Goal: Task Accomplishment & Management: Manage account settings

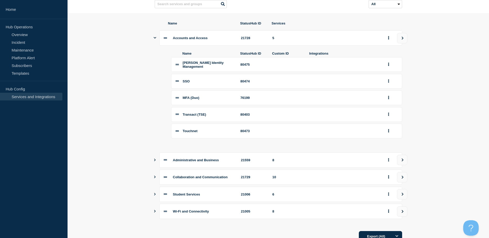
scroll to position [52, 0]
click at [330, 101] on button "group actions" at bounding box center [388, 98] width 6 height 8
click at [330, 119] on button "Delete" at bounding box center [392, 115] width 26 height 8
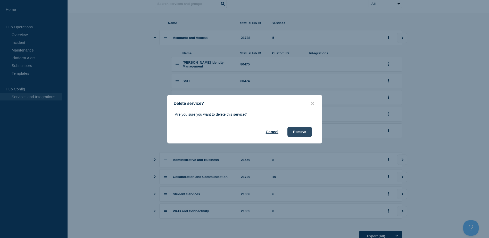
click at [301, 135] on button "Remove" at bounding box center [299, 132] width 24 height 10
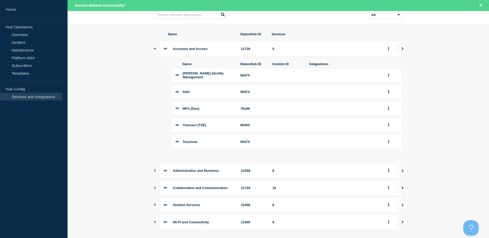
scroll to position [62, 0]
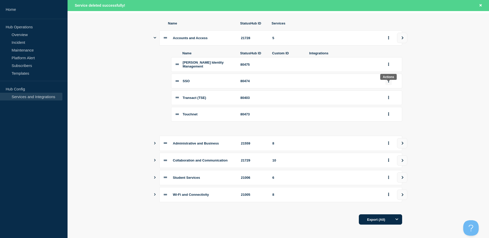
click at [330, 83] on button "group actions" at bounding box center [388, 81] width 6 height 8
click at [330, 102] on button "Delete" at bounding box center [392, 98] width 26 height 8
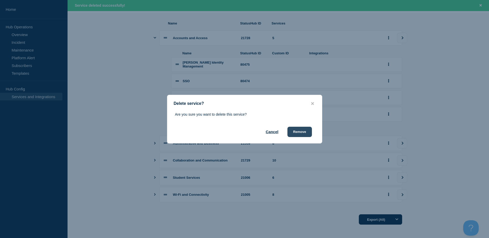
click at [302, 132] on button "Remove" at bounding box center [299, 132] width 24 height 10
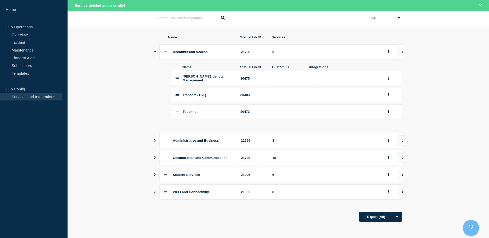
scroll to position [53, 0]
click at [330, 77] on icon "group actions" at bounding box center [388, 78] width 1 height 3
click at [330, 95] on button "Delete" at bounding box center [392, 97] width 26 height 8
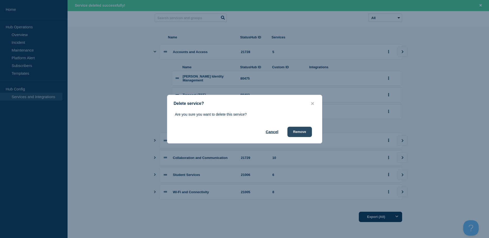
click at [303, 131] on button "Remove" at bounding box center [299, 132] width 24 height 10
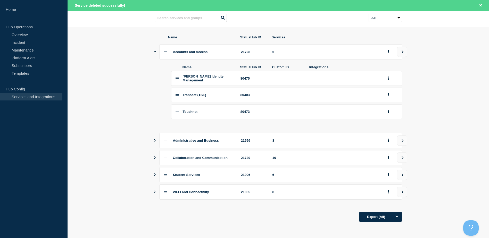
scroll to position [35, 0]
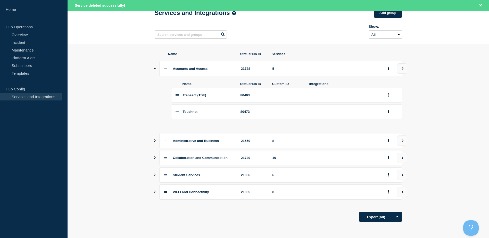
click at [155, 139] on icon "Show services" at bounding box center [155, 140] width 2 height 3
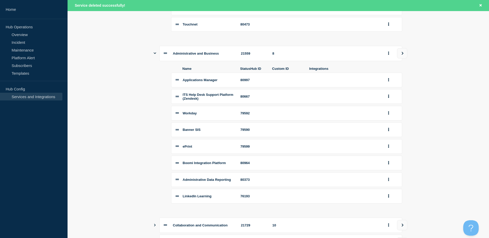
scroll to position [138, 0]
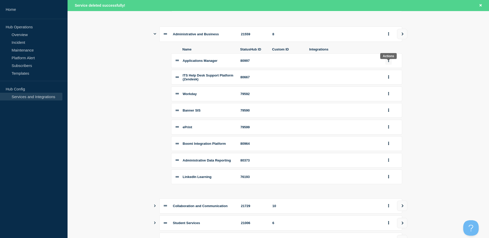
click at [330, 64] on button "group actions" at bounding box center [388, 61] width 6 height 8
click at [330, 82] on button "Delete" at bounding box center [392, 78] width 26 height 8
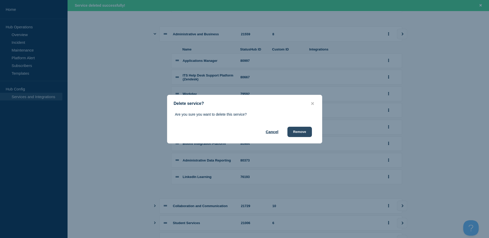
click at [302, 131] on button "Remove" at bounding box center [299, 132] width 24 height 10
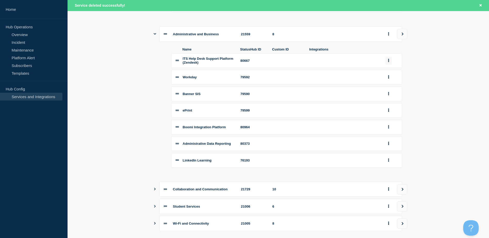
click at [330, 64] on button "group actions" at bounding box center [388, 61] width 6 height 8
click at [330, 83] on button "Delete" at bounding box center [392, 79] width 26 height 8
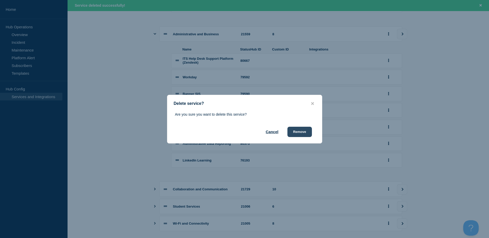
click at [305, 130] on button "Remove" at bounding box center [299, 132] width 24 height 10
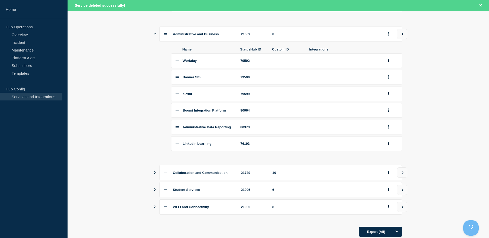
click at [224, 62] on div "Workday" at bounding box center [209, 61] width 52 height 4
click at [220, 77] on li "Banner SIS 79590" at bounding box center [286, 77] width 231 height 15
drag, startPoint x: 225, startPoint y: 115, endPoint x: 171, endPoint y: 113, distance: 54.7
click at [171, 113] on div "Name StatusHub ID Custom ID Integrations Workday 79592 Banner SIS 79590 ePrint …" at bounding box center [279, 100] width 248 height 116
click at [258, 112] on div "80964" at bounding box center [254, 111] width 26 height 4
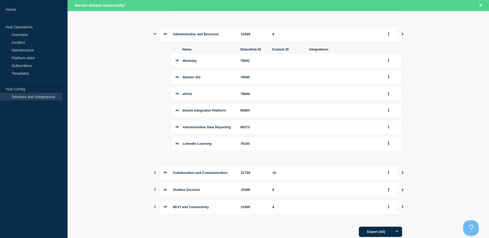
click at [226, 112] on span "Boomi Integration Platform" at bounding box center [204, 111] width 43 height 4
click at [251, 112] on div "80964" at bounding box center [254, 111] width 26 height 4
drag, startPoint x: 205, startPoint y: 113, endPoint x: 202, endPoint y: 113, distance: 3.1
click at [202, 112] on span "Boomi Integration Platform" at bounding box center [204, 111] width 43 height 4
drag, startPoint x: 202, startPoint y: 113, endPoint x: 190, endPoint y: 112, distance: 12.2
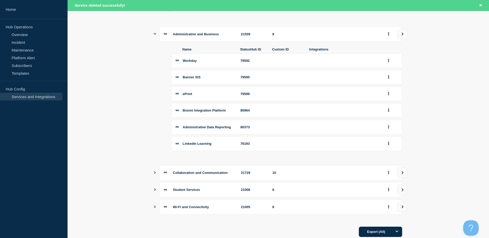
click at [190, 112] on span "Boomi Integration Platform" at bounding box center [204, 111] width 43 height 4
drag, startPoint x: 252, startPoint y: 114, endPoint x: 180, endPoint y: 117, distance: 72.2
click at [180, 117] on li "Boomi Integration Platform 80964" at bounding box center [286, 110] width 231 height 15
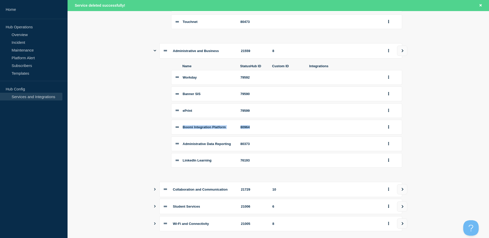
scroll to position [113, 0]
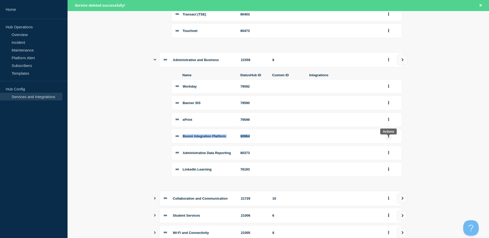
click at [330, 138] on icon "group actions" at bounding box center [388, 136] width 1 height 3
click at [330, 158] on button "Delete" at bounding box center [392, 154] width 26 height 8
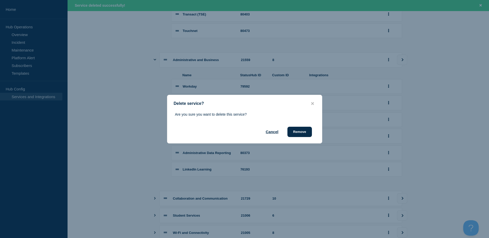
click at [302, 127] on div "Are you sure you want to delete this service? Cancel Remove" at bounding box center [244, 124] width 155 height 25
click at [301, 130] on button "Remove" at bounding box center [299, 132] width 24 height 10
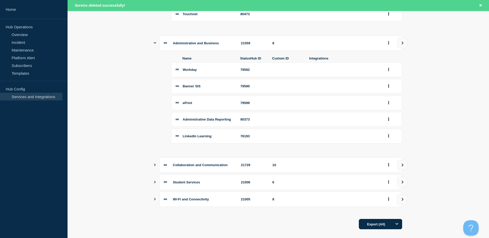
scroll to position [138, 0]
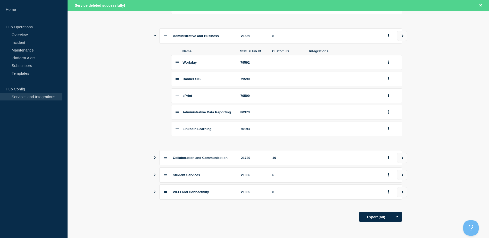
click at [157, 159] on icon "Show services" at bounding box center [154, 158] width 3 height 3
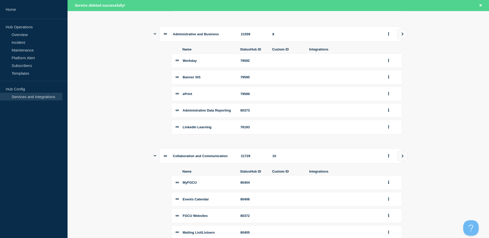
click at [155, 36] on icon "Show services" at bounding box center [155, 33] width 3 height 3
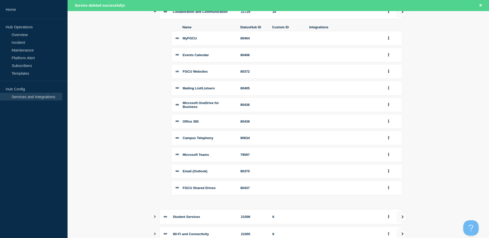
scroll to position [190, 0]
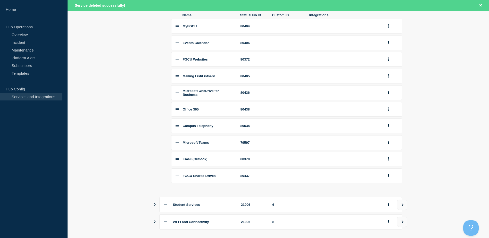
click at [212, 111] on div "Office 365" at bounding box center [209, 110] width 52 height 4
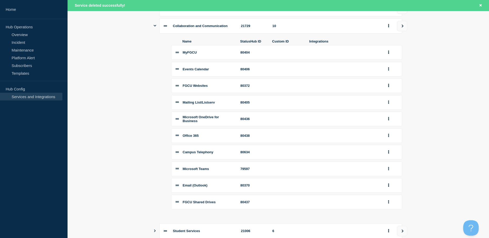
scroll to position [164, 0]
drag, startPoint x: 186, startPoint y: 57, endPoint x: 311, endPoint y: 54, distance: 125.4
click at [311, 54] on li "MyFGCU 80404" at bounding box center [286, 52] width 231 height 15
click at [203, 71] on span "Events Calendar" at bounding box center [196, 69] width 26 height 4
drag, startPoint x: 185, startPoint y: 74, endPoint x: 286, endPoint y: 72, distance: 100.6
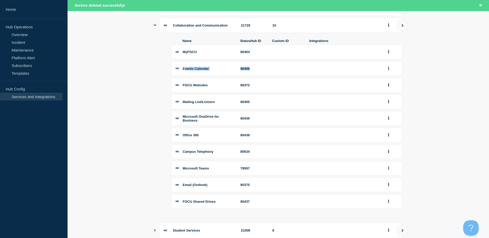
click at [286, 72] on li "Events Calendar 80406" at bounding box center [286, 68] width 231 height 15
click at [207, 87] on span "FGCU Websites" at bounding box center [195, 85] width 25 height 4
click at [330, 70] on button "group actions" at bounding box center [388, 69] width 6 height 8
click at [330, 90] on button "Delete" at bounding box center [392, 86] width 26 height 8
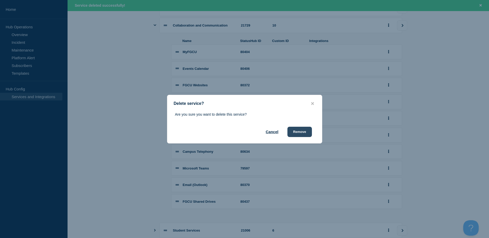
click at [304, 132] on button "Remove" at bounding box center [299, 132] width 24 height 10
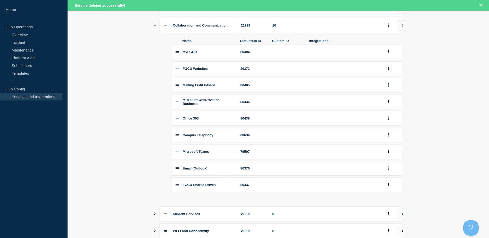
click at [330, 73] on button "group actions" at bounding box center [388, 69] width 6 height 8
click at [330, 90] on button "Delete" at bounding box center [392, 86] width 26 height 8
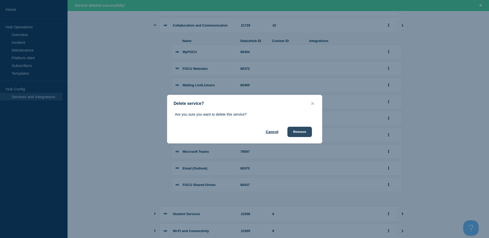
click at [298, 132] on button "Remove" at bounding box center [299, 132] width 24 height 10
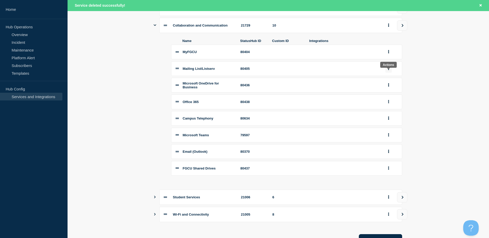
click at [330, 70] on button "group actions" at bounding box center [388, 69] width 6 height 8
click at [330, 90] on button "Delete" at bounding box center [392, 86] width 26 height 8
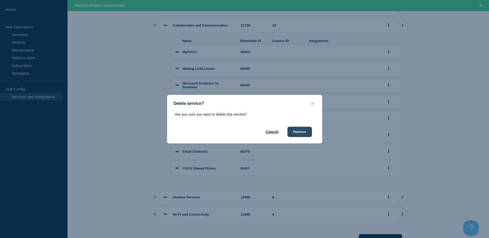
click at [310, 131] on button "Remove" at bounding box center [299, 132] width 24 height 10
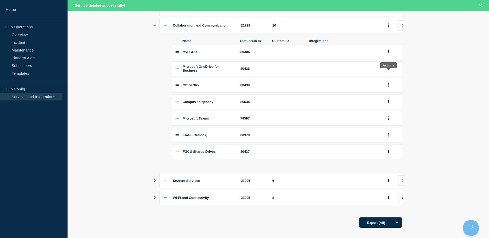
click at [330, 70] on icon "group actions" at bounding box center [388, 68] width 1 height 3
click at [330, 91] on button "Delete" at bounding box center [392, 87] width 26 height 8
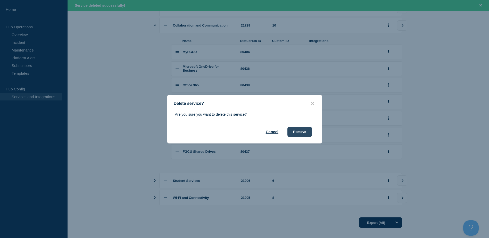
click at [302, 133] on button "Remove" at bounding box center [299, 132] width 24 height 10
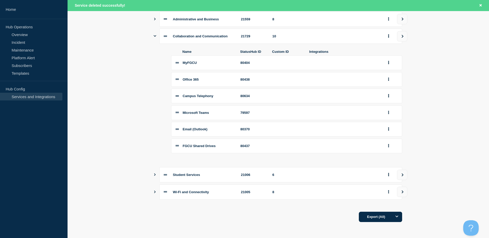
scroll to position [158, 0]
click at [330, 79] on icon "group actions" at bounding box center [388, 79] width 1 height 3
click at [330, 97] on button "Delete" at bounding box center [392, 97] width 26 height 8
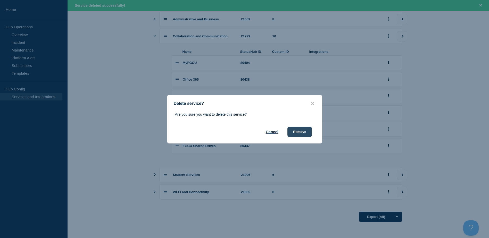
click at [305, 131] on button "Remove" at bounding box center [299, 132] width 24 height 10
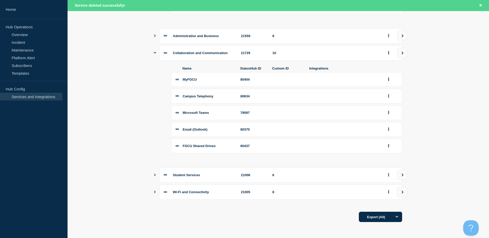
scroll to position [141, 0]
click at [330, 96] on button "group actions" at bounding box center [388, 96] width 6 height 8
click at [330, 115] on button "Delete" at bounding box center [392, 114] width 26 height 8
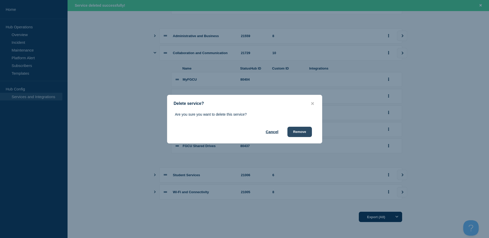
click at [305, 132] on button "Remove" at bounding box center [299, 132] width 24 height 10
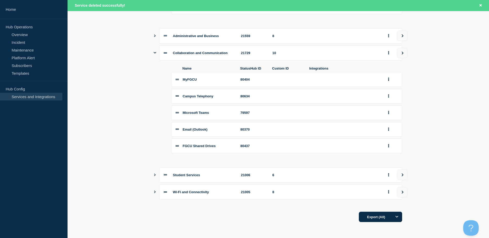
scroll to position [125, 0]
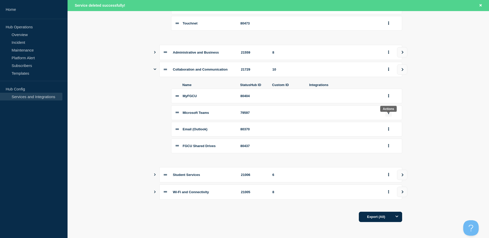
click at [330, 115] on button "group actions" at bounding box center [388, 113] width 6 height 8
click at [330, 131] on button "Delete" at bounding box center [392, 130] width 26 height 8
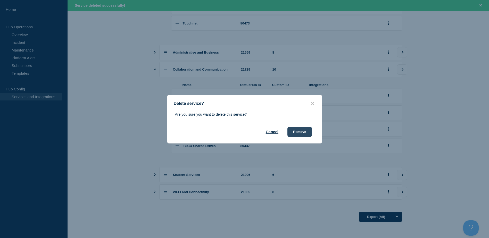
click at [302, 134] on button "Remove" at bounding box center [299, 132] width 24 height 10
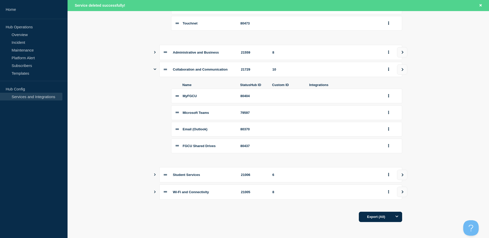
scroll to position [108, 0]
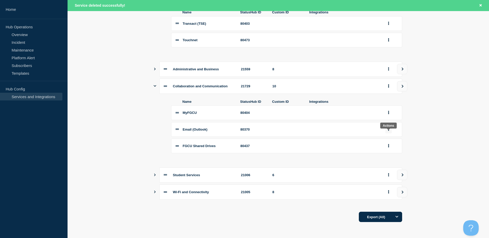
click at [330, 130] on icon "group actions" at bounding box center [388, 129] width 1 height 3
click at [330, 149] on button "Delete" at bounding box center [392, 147] width 26 height 8
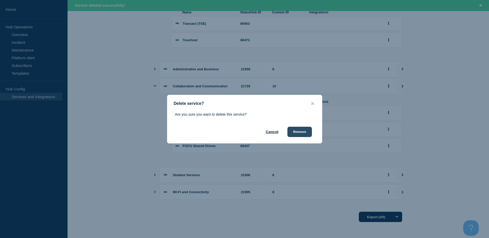
click at [296, 134] on button "Remove" at bounding box center [299, 132] width 24 height 10
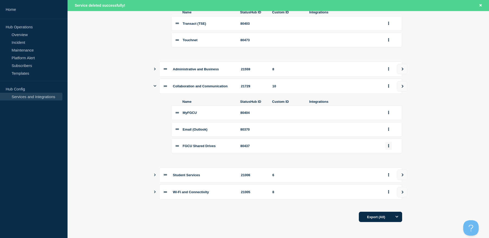
scroll to position [91, 0]
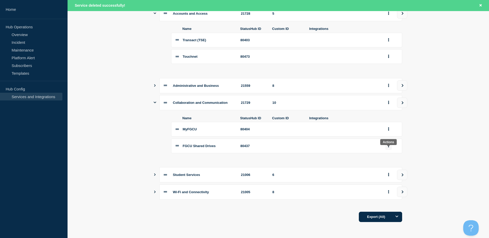
click at [330, 146] on button "group actions" at bounding box center [388, 146] width 6 height 8
click at [330, 163] on button "Delete" at bounding box center [392, 163] width 26 height 8
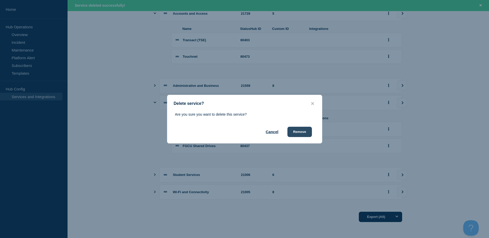
click at [309, 134] on button "Remove" at bounding box center [299, 132] width 24 height 10
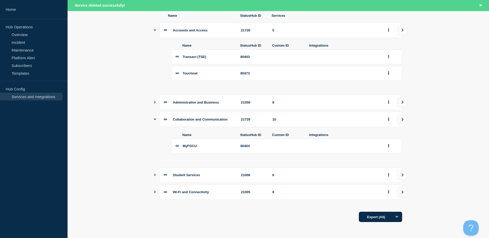
scroll to position [75, 0]
click at [155, 119] on icon "Show services" at bounding box center [155, 120] width 3 height 2
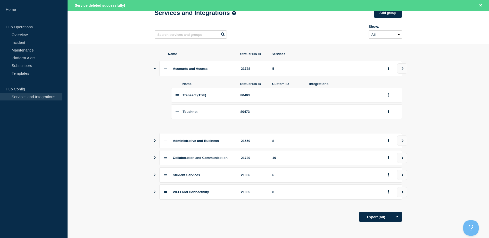
click at [157, 141] on icon "Show services" at bounding box center [154, 140] width 3 height 3
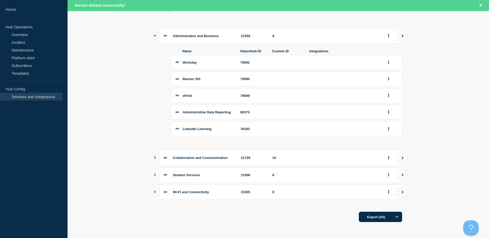
scroll to position [138, 0]
click at [155, 159] on icon "Show services" at bounding box center [155, 158] width 2 height 3
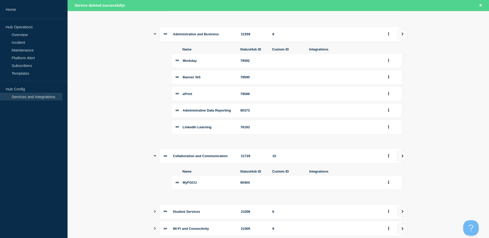
scroll to position [182, 0]
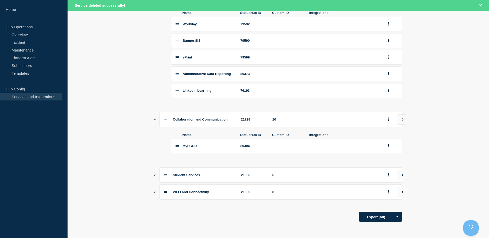
click at [156, 176] on icon "Show services" at bounding box center [154, 175] width 3 height 3
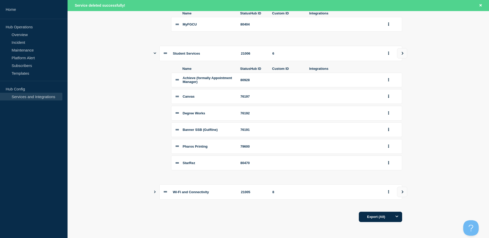
scroll to position [305, 0]
click at [330, 162] on button "group actions" at bounding box center [388, 163] width 6 height 8
click at [330, 181] on button "Delete" at bounding box center [392, 180] width 26 height 8
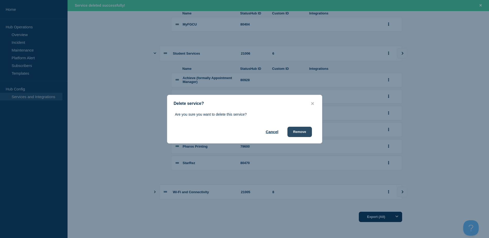
click at [306, 131] on button "Remove" at bounding box center [299, 132] width 24 height 10
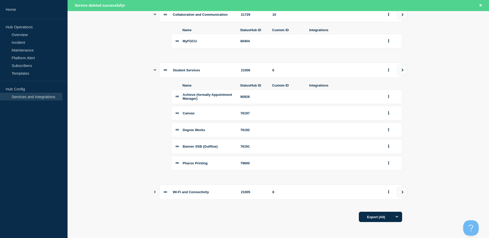
scroll to position [289, 0]
click at [330, 163] on button "group actions" at bounding box center [388, 163] width 6 height 8
click at [330, 181] on button "Delete" at bounding box center [392, 181] width 26 height 8
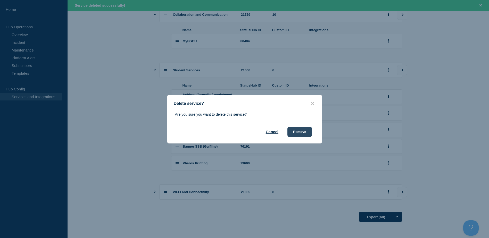
click at [303, 133] on button "Remove" at bounding box center [299, 132] width 24 height 10
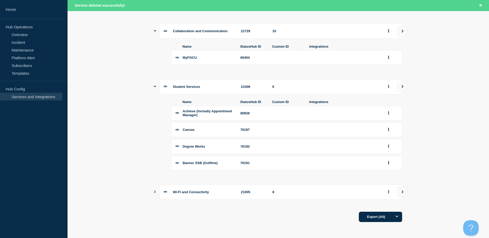
scroll to position [272, 0]
click at [155, 192] on icon "Show services" at bounding box center [155, 192] width 2 height 3
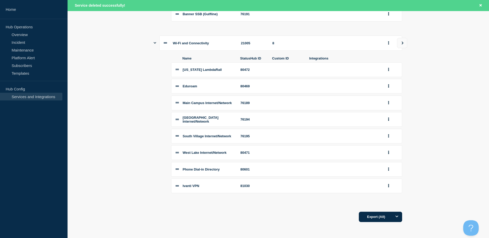
scroll to position [401, 0]
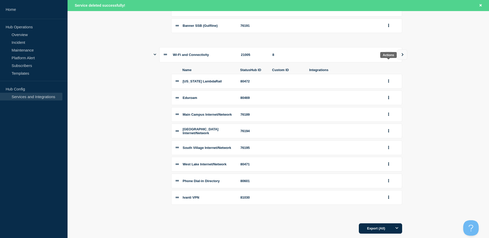
click at [330, 56] on icon "group actions" at bounding box center [388, 54] width 1 height 3
click at [330, 81] on button "Delete" at bounding box center [392, 81] width 26 height 8
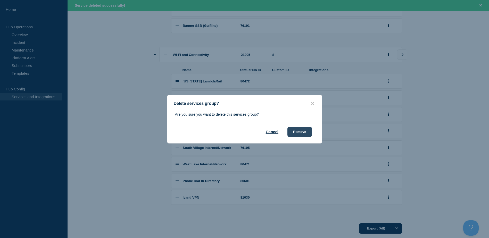
click at [303, 130] on button "Remove" at bounding box center [299, 132] width 24 height 10
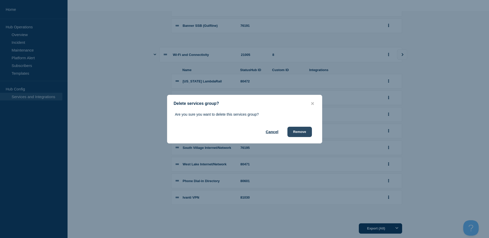
scroll to position [0, 0]
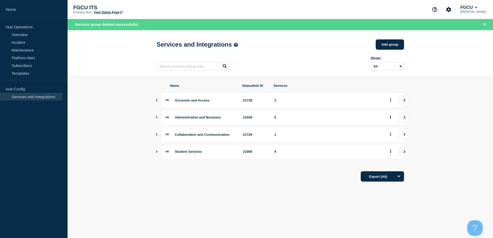
click at [157, 153] on icon "Show services" at bounding box center [156, 151] width 3 height 3
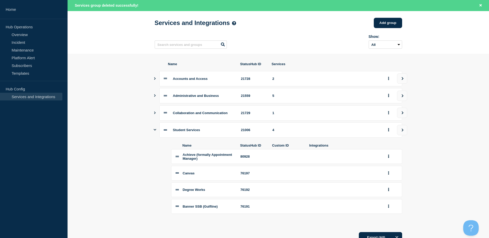
scroll to position [47, 0]
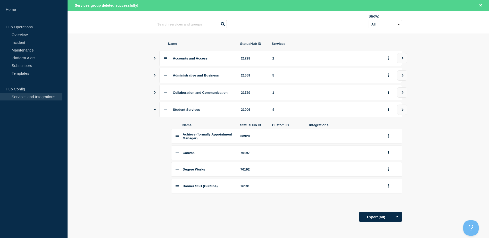
drag, startPoint x: 155, startPoint y: 106, endPoint x: 154, endPoint y: 90, distance: 15.7
click at [155, 105] on button "Show services" at bounding box center [155, 109] width 3 height 15
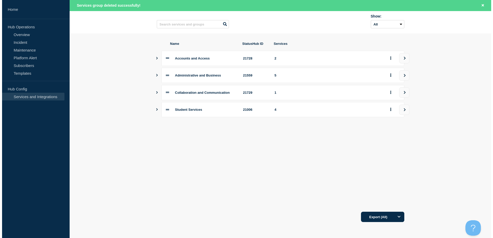
scroll to position [0, 0]
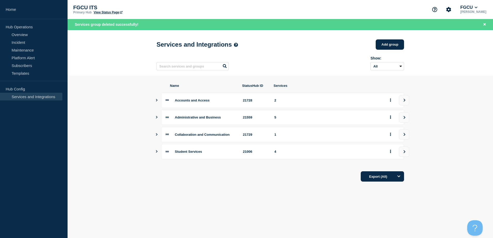
click at [154, 90] on section "Name StatusHub ID Services Accounts and Access 21728 2 Administrative and Busin…" at bounding box center [280, 133] width 425 height 115
click at [155, 136] on icon "Show services" at bounding box center [156, 134] width 3 height 3
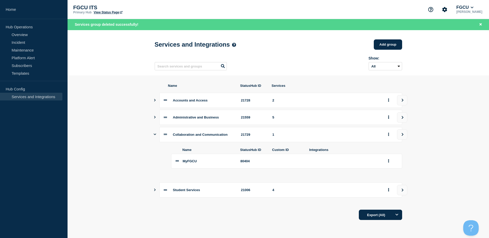
scroll to position [2, 0]
click at [154, 135] on icon "Show services" at bounding box center [155, 135] width 3 height 2
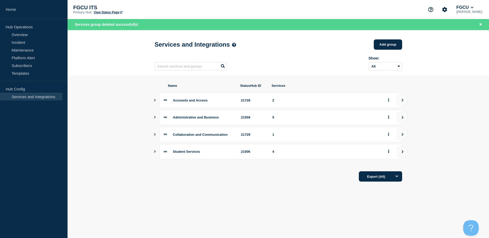
scroll to position [0, 0]
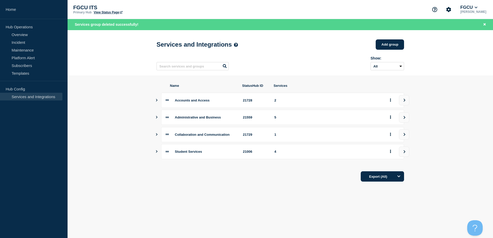
click at [157, 119] on icon "Show services" at bounding box center [156, 117] width 3 height 3
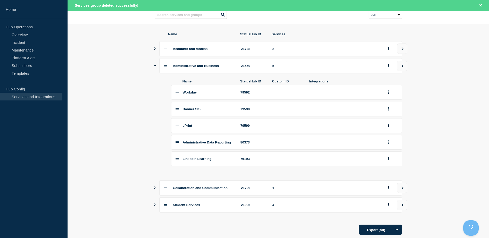
scroll to position [26, 0]
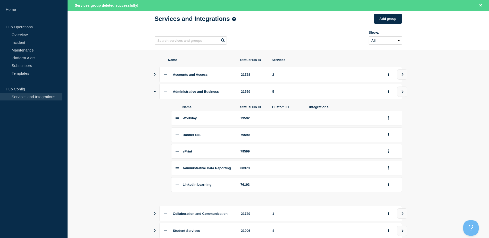
click at [153, 93] on section "Name StatusHub ID Services Accounts and Access 21728 2 Administrative and Busin…" at bounding box center [279, 160] width 422 height 220
click at [154, 92] on icon "Show services" at bounding box center [155, 91] width 3 height 3
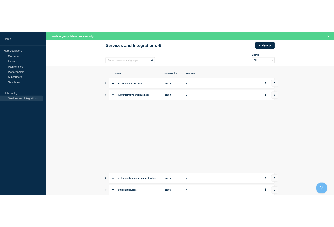
scroll to position [0, 0]
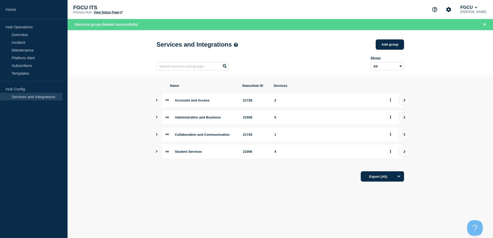
drag, startPoint x: 154, startPoint y: 78, endPoint x: 156, endPoint y: 88, distance: 10.0
click at [154, 79] on section "Name StatusHub ID Services Accounts and Access 21728 2 Administrative and Busin…" at bounding box center [280, 133] width 425 height 115
click at [157, 100] on button "Show services" at bounding box center [156, 100] width 3 height 15
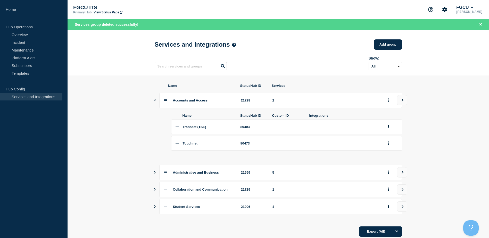
click at [156, 103] on div "Accounts and Access 21728 2" at bounding box center [279, 100] width 248 height 15
click at [156, 101] on div "Accounts and Access 21728 2" at bounding box center [279, 100] width 248 height 15
click at [154, 102] on icon "Show services" at bounding box center [155, 99] width 3 height 3
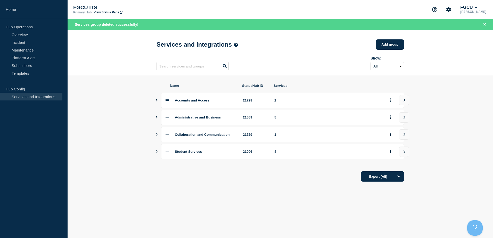
click at [211, 187] on div "Name StatusHub ID Services Accounts and Access 21728 2 Administrative and Busin…" at bounding box center [281, 133] width 248 height 115
click at [94, 139] on section "Name StatusHub ID Services Accounts and Access 21728 2 Administrative and Busin…" at bounding box center [280, 133] width 425 height 115
click at [115, 13] on link "View Status Page" at bounding box center [108, 13] width 29 height 4
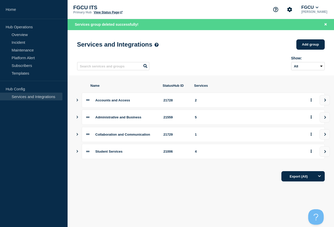
drag, startPoint x: 85, startPoint y: 196, endPoint x: 70, endPoint y: 186, distance: 18.0
click at [85, 195] on main "Services and Integrations Add group Here you can create & manage services that …" at bounding box center [201, 114] width 266 height 168
click at [26, 37] on link "Overview" at bounding box center [31, 35] width 62 height 8
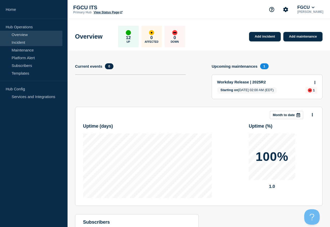
click at [24, 43] on link "Incident" at bounding box center [31, 42] width 62 height 8
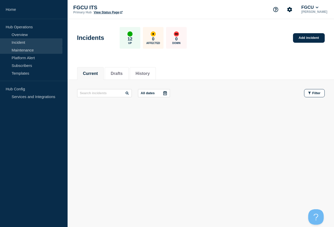
click at [24, 51] on link "Maintenance" at bounding box center [31, 50] width 62 height 8
click at [25, 57] on link "Platform Alert" at bounding box center [31, 58] width 62 height 8
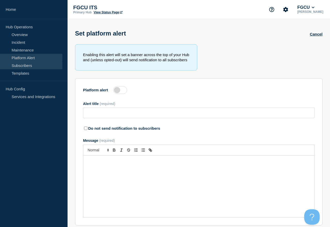
click at [24, 64] on link "Subscribers" at bounding box center [31, 66] width 62 height 8
